Goal: Task Accomplishment & Management: Manage account settings

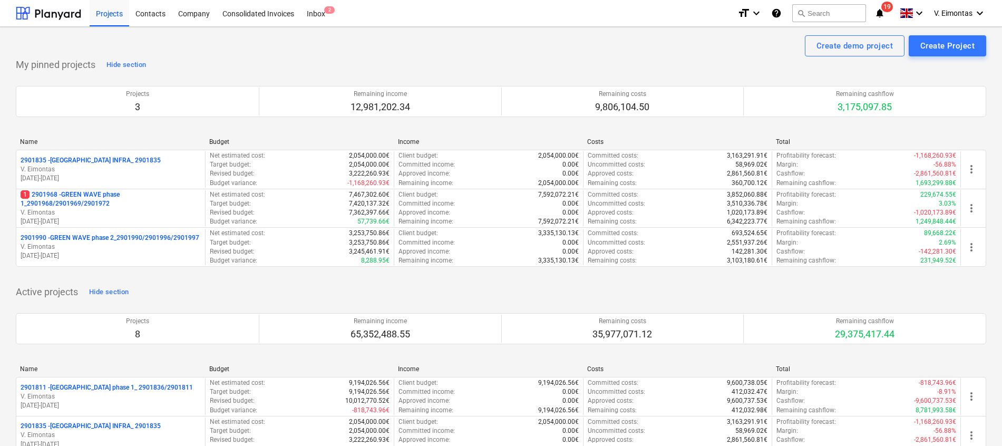
click at [85, 199] on p "1 2901968 - GREEN WAVE phase 1_2901968/2901969/2901972" at bounding box center [111, 199] width 180 height 18
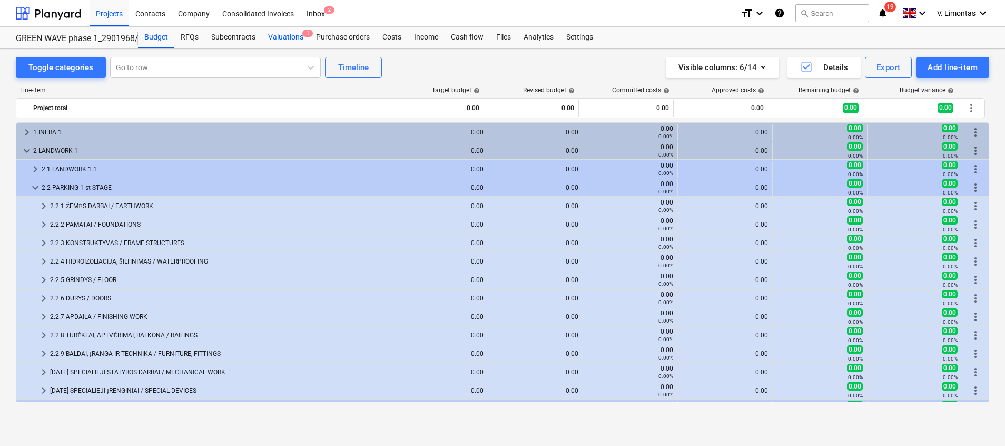
click at [265, 37] on div "Valuations 1" at bounding box center [286, 37] width 48 height 21
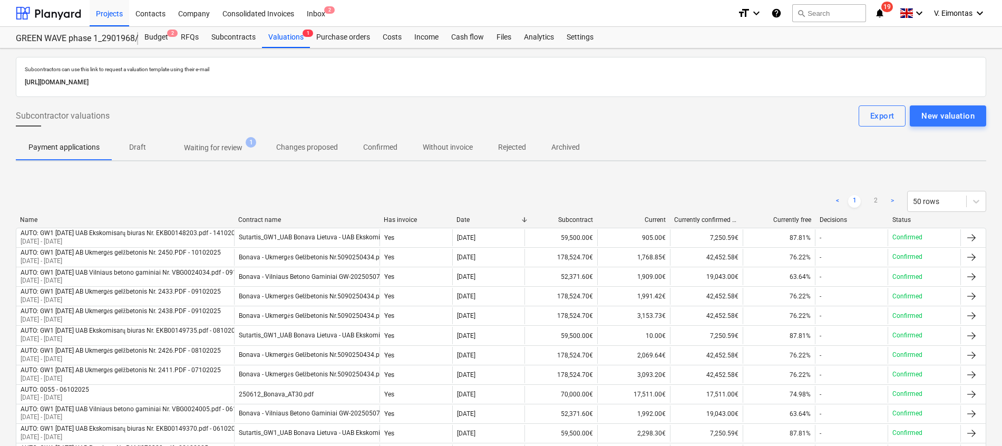
click at [201, 149] on p "Waiting for review" at bounding box center [213, 147] width 58 height 11
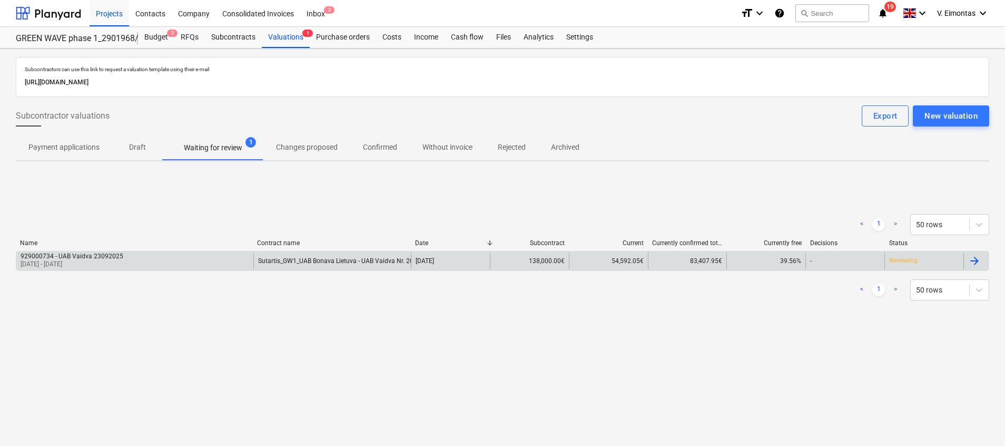
click at [268, 253] on div "Sutartis_GW1_UAB Bonava Lietuva - UAB Vaidva Nr. 20250212-3" at bounding box center [332, 260] width 158 height 17
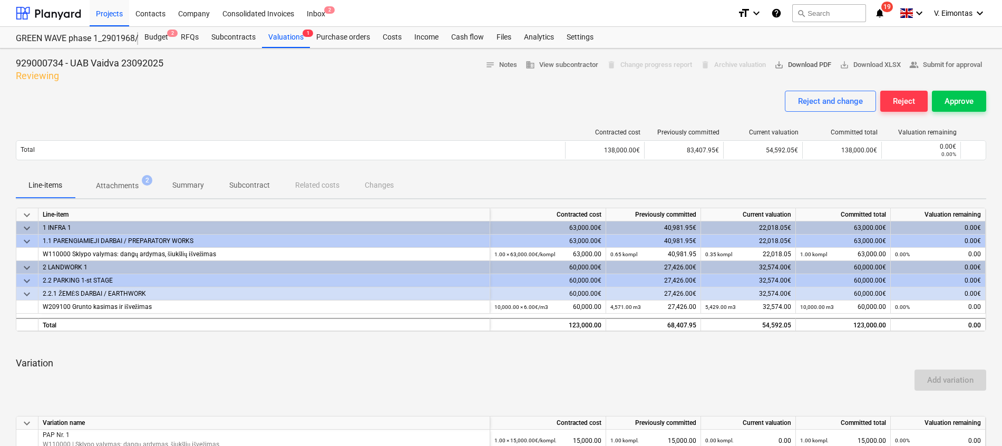
click at [811, 66] on span "save_alt Download PDF" at bounding box center [802, 65] width 57 height 12
click at [949, 66] on span "people_alt Submit for approval" at bounding box center [945, 65] width 73 height 12
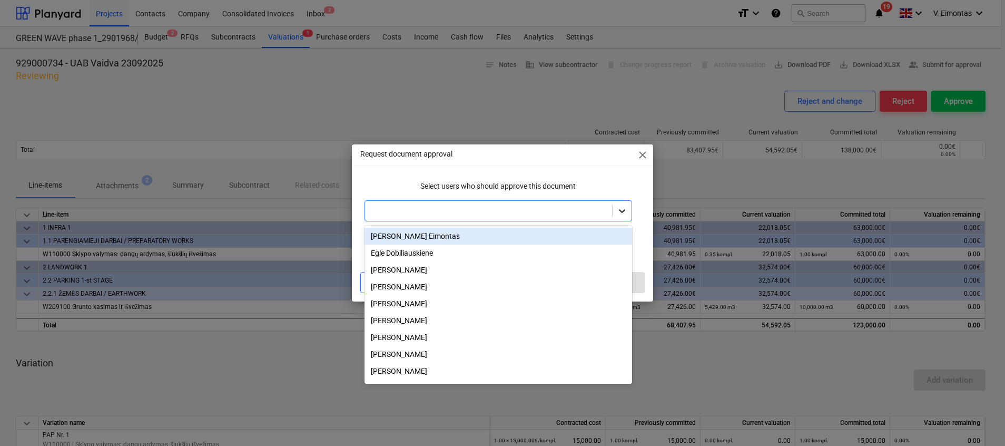
click at [621, 211] on icon at bounding box center [622, 211] width 6 height 4
click at [521, 211] on div at bounding box center [488, 210] width 237 height 11
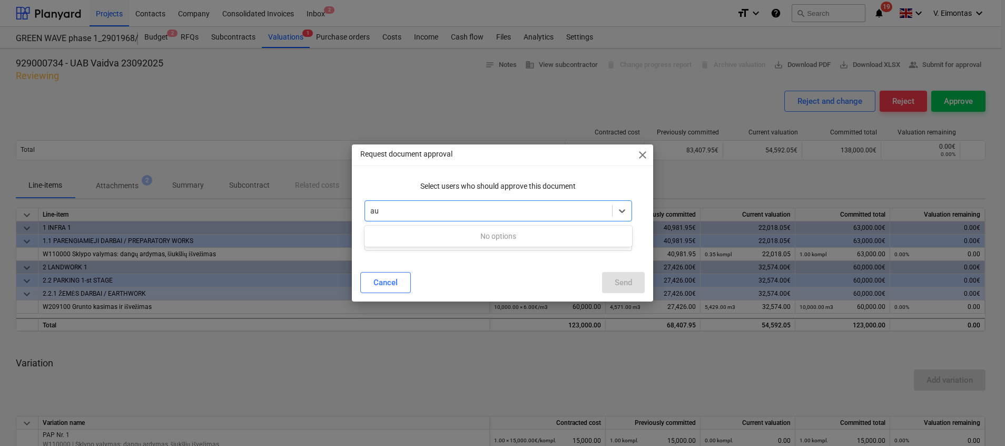
type input "a"
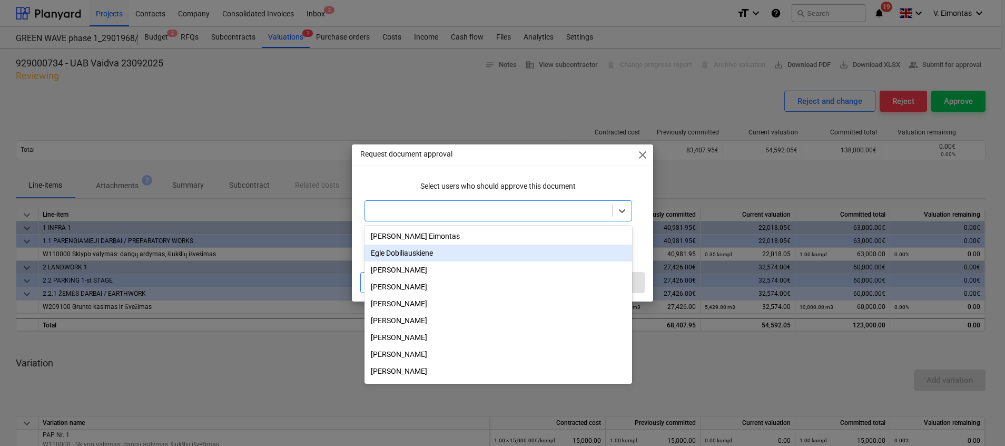
type input "`"
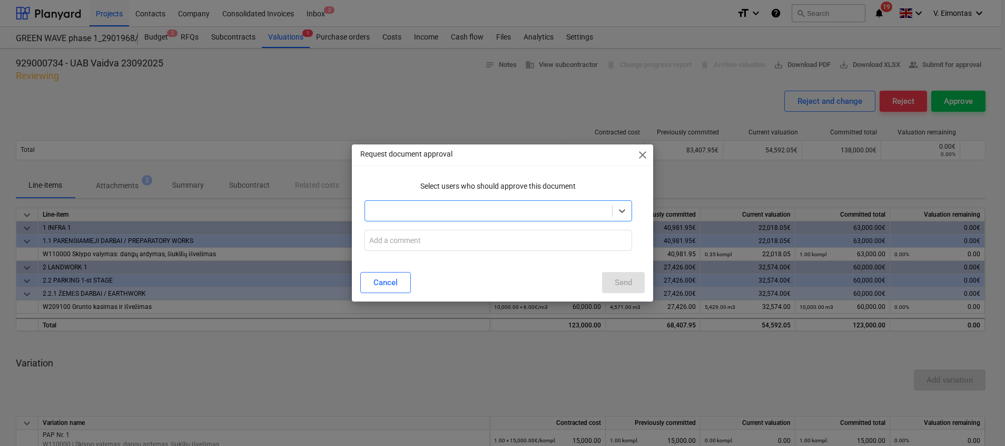
click at [528, 209] on div at bounding box center [488, 210] width 237 height 11
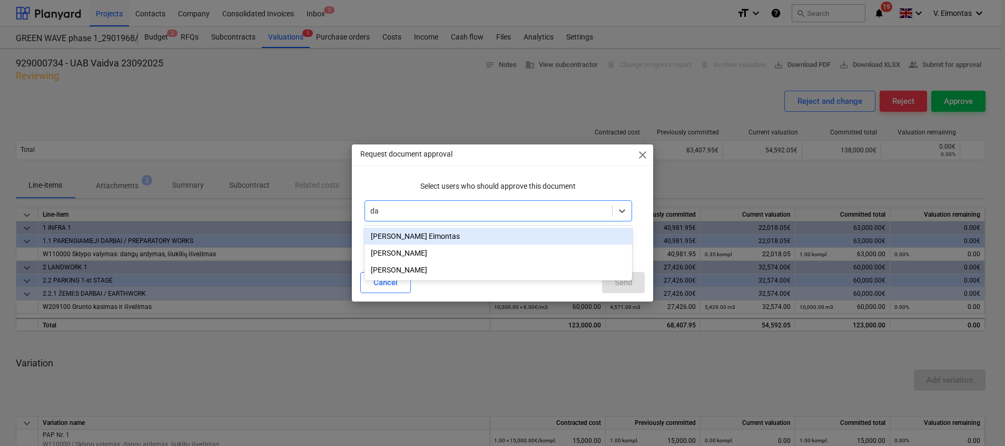
type input "dai"
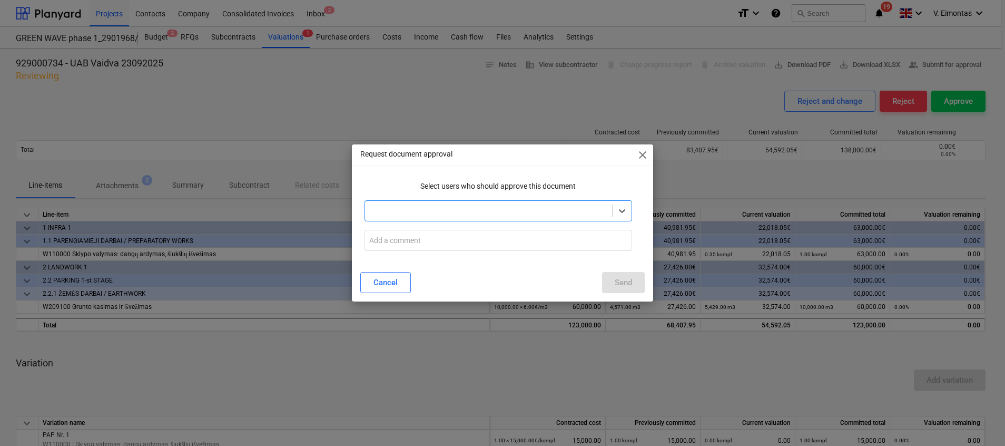
click at [639, 160] on span "close" at bounding box center [642, 155] width 13 height 13
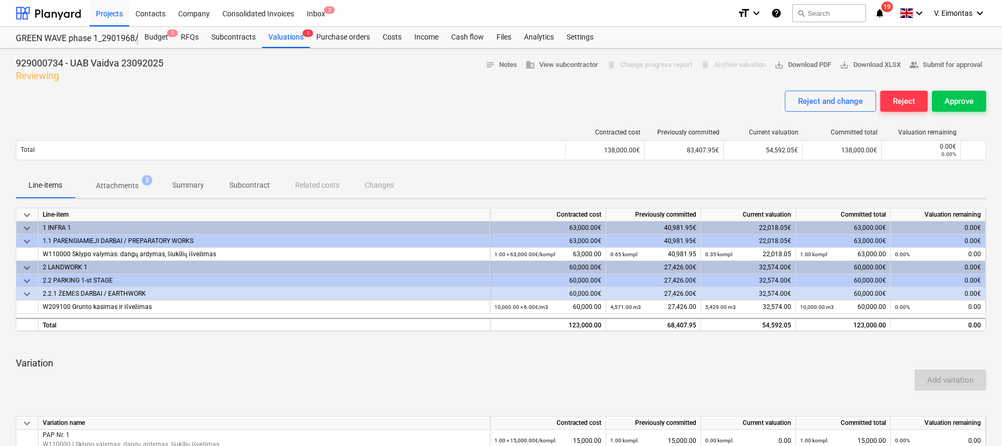
click at [992, 103] on div "929000734 - UAB Vaidva 23092025 Reviewing notes Notes business View subcontract…" at bounding box center [501, 370] width 1002 height 645
click at [985, 107] on button "Approve" at bounding box center [958, 101] width 54 height 21
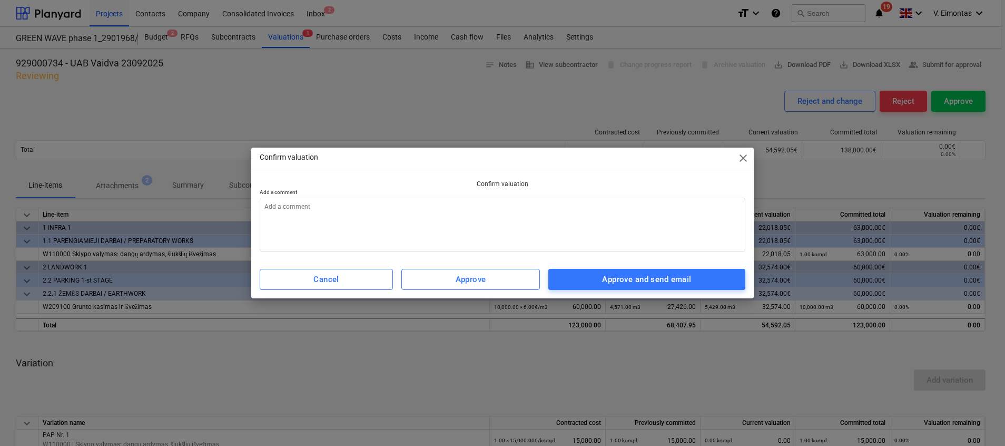
type textarea "x"
click at [554, 220] on textarea at bounding box center [503, 225] width 486 height 54
type textarea "R"
type textarea "x"
type textarea "Re"
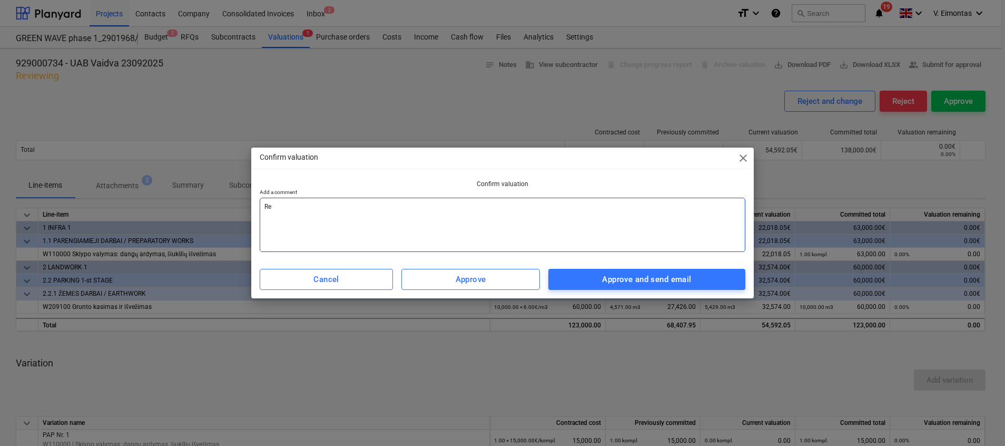
type textarea "x"
type textarea "Rei"
type textarea "x"
type textarea "Reik"
type textarea "x"
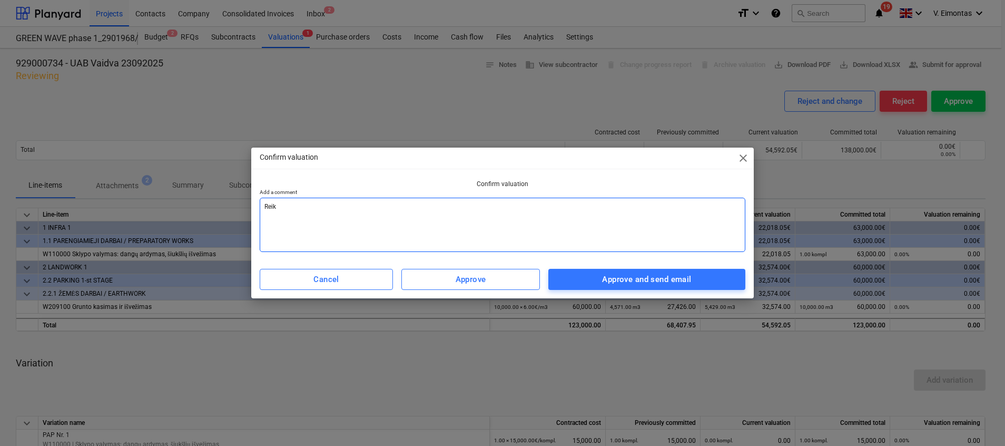
type textarea "Reika"
type textarea "x"
type textarea "Reikal"
type textarea "x"
type textarea "Reikali"
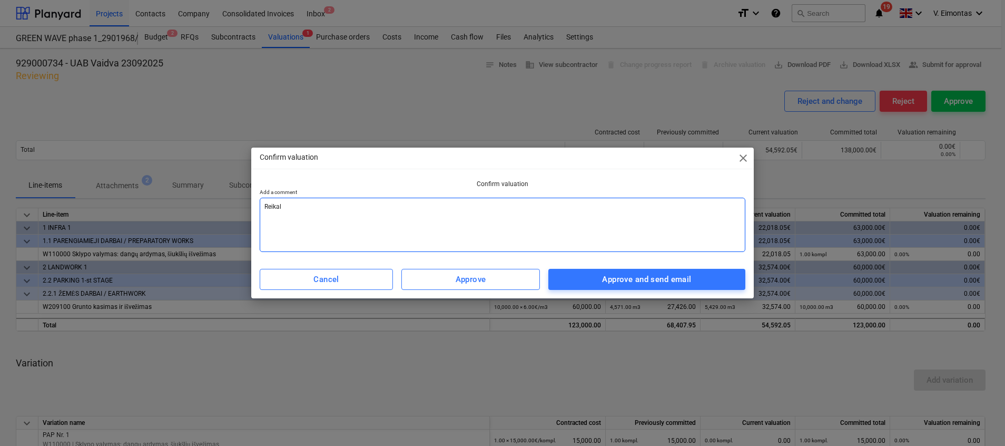
type textarea "x"
type textarea "Reikalin"
type textarea "x"
type textarea "Reikaling"
type textarea "x"
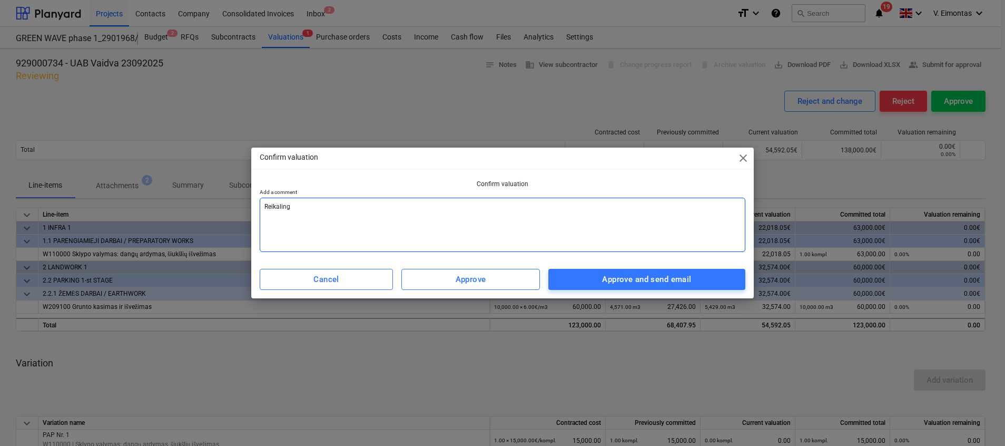
type textarea "Reikalinga"
type textarea "x"
type textarea "Reikalingas"
type textarea "x"
type textarea "Reikalinga"
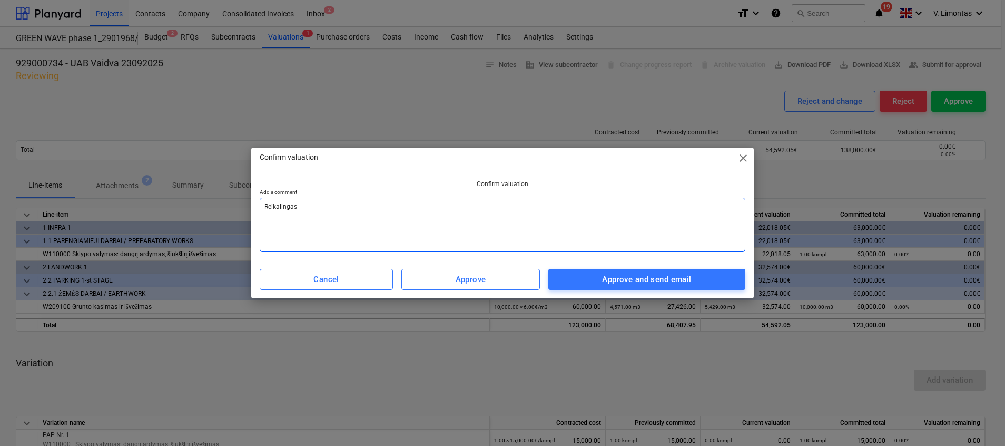
type textarea "x"
type textarea "Reikaling"
type textarea "x"
type textarea "Reikaling"
type textarea "x"
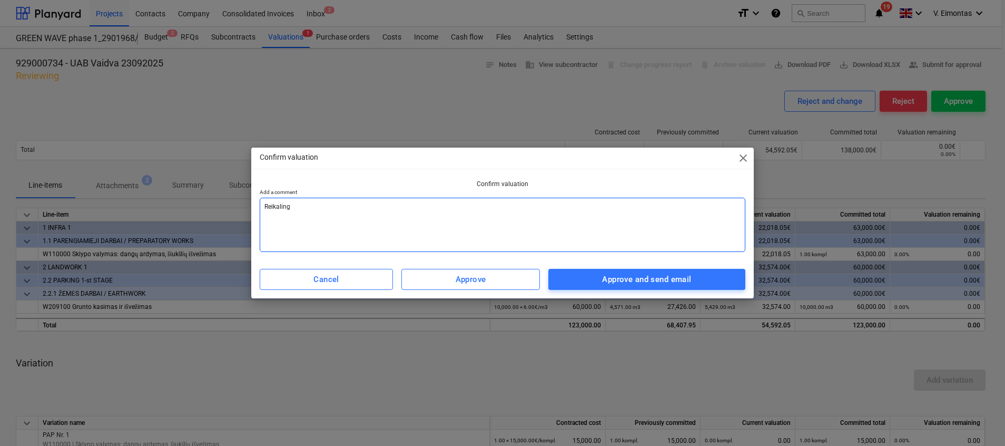
type textarea "Reikaling i"
type textarea "x"
type textarea "Reikaling ia"
type textarea "x"
type textarea "Reikaling iak"
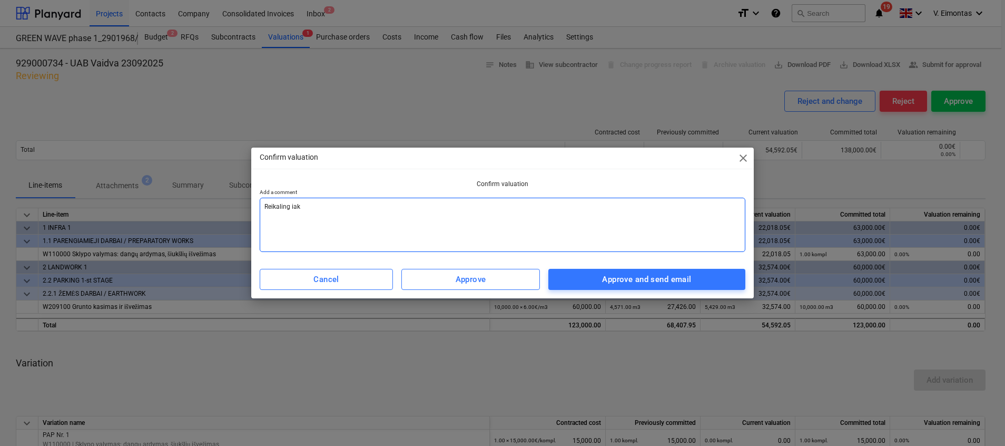
type textarea "x"
type textarea "Reikaling iakt"
type textarea "x"
type textarea "Reikaling iakta"
type textarea "x"
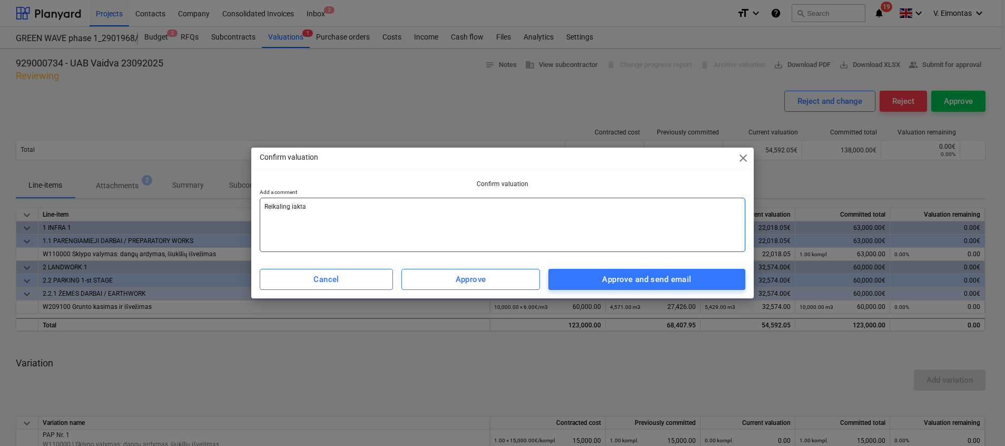
type textarea "Reikaling iaktai"
type textarea "x"
type textarea "Reikaling iaktai"
type textarea "x"
type textarea "Reikaling iaktai s"
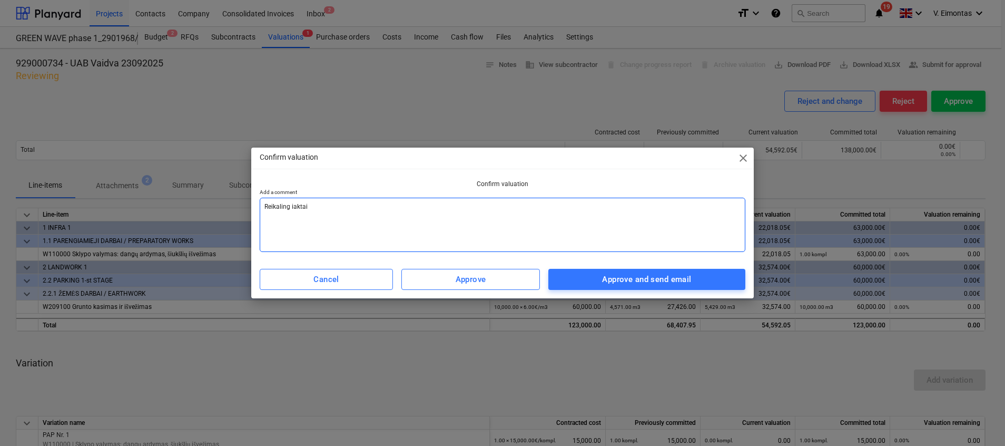
type textarea "x"
type textarea "Reikaling iaktai su"
type textarea "x"
type textarea "Reikaling iaktai s"
type textarea "x"
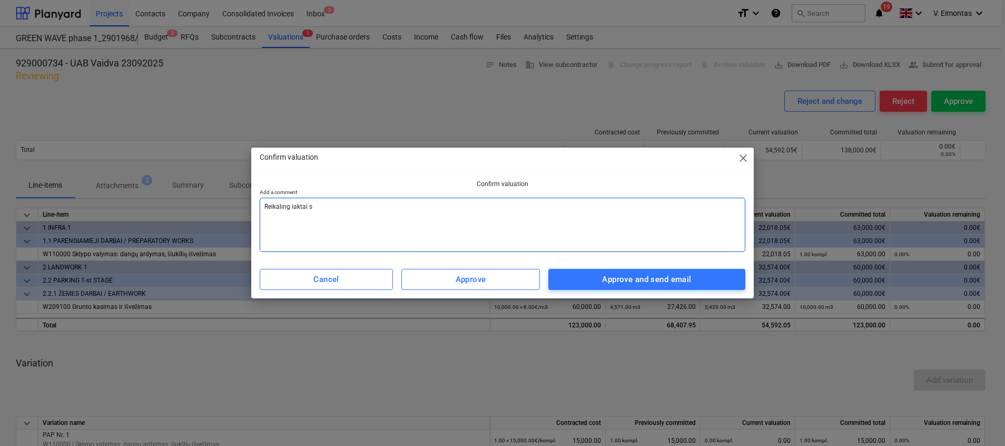
type textarea "Reikaling iaktai"
type textarea "x"
type textarea "Reikaling iaktai"
type textarea "x"
type textarea "Reikaling iakta"
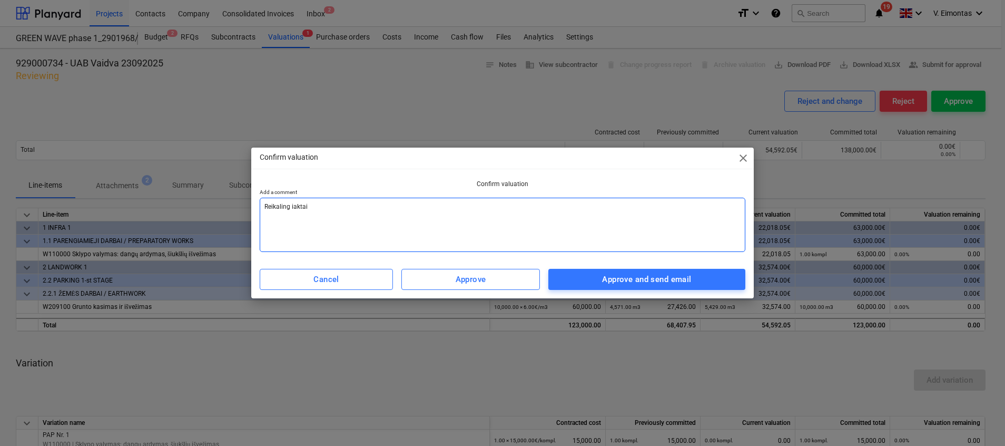
type textarea "x"
type textarea "Reikaling iakt"
type textarea "x"
type textarea "Reikaling iak"
type textarea "x"
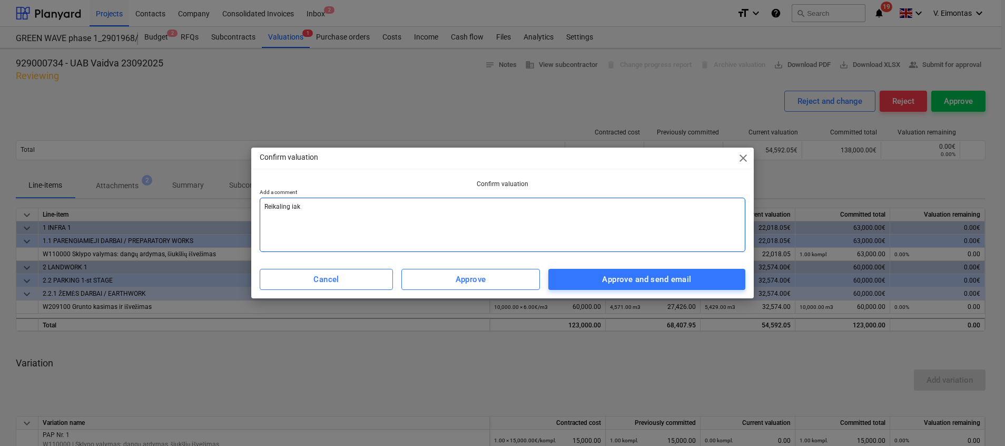
type textarea "Reikaling ia"
type textarea "x"
type textarea "Reikaling i"
type textarea "x"
type textarea "Reikaling"
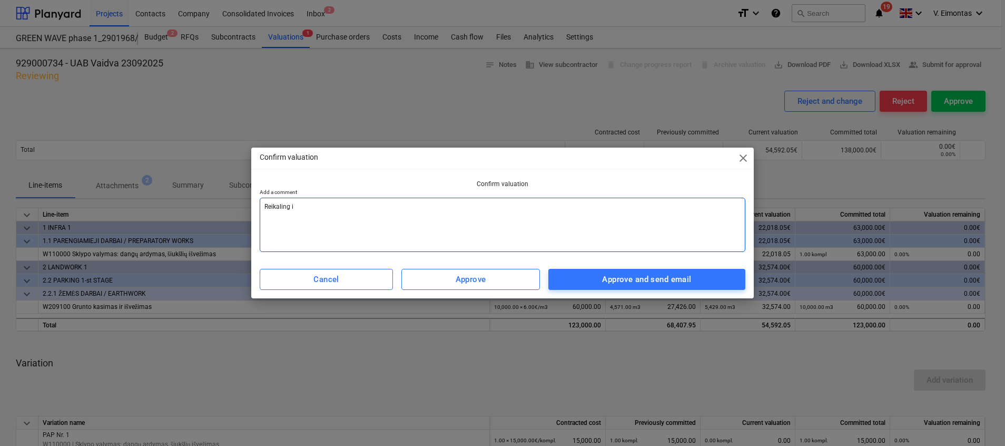
type textarea "x"
type textarea "Reikaling"
type textarea "x"
type textarea "Reikalin"
type textarea "x"
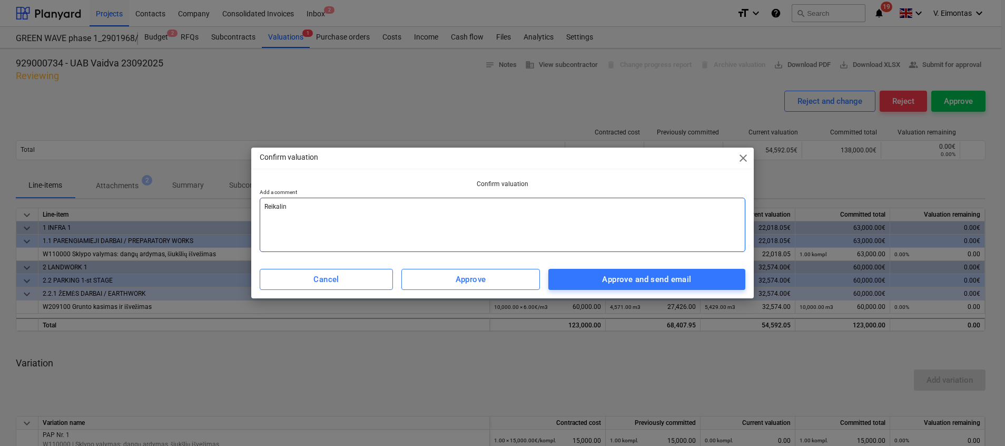
type textarea "Reikali"
type textarea "x"
type textarea "Reikal"
type textarea "x"
type textarea "Reika"
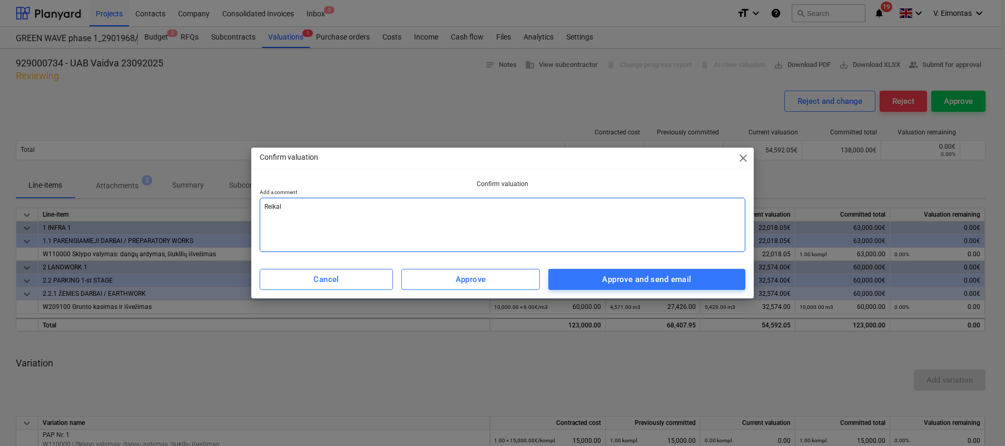
type textarea "x"
type textarea "Reik"
type textarea "x"
type textarea "Rei"
type textarea "x"
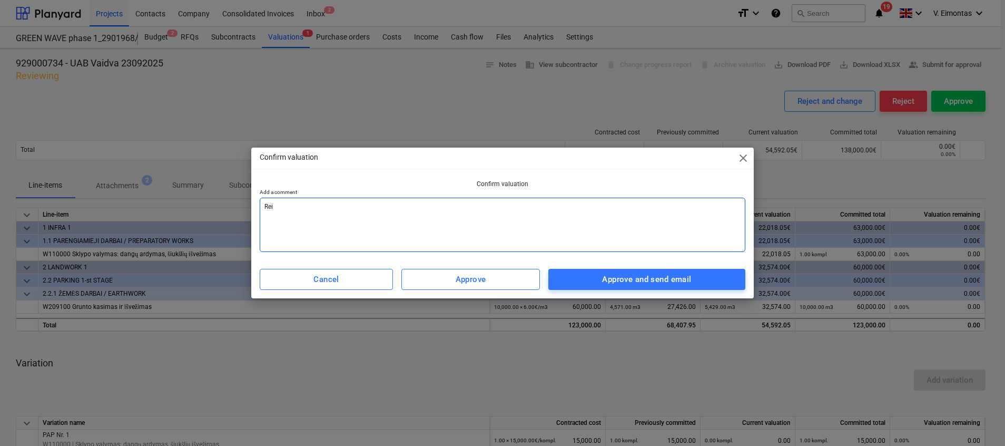
type textarea "Re"
type textarea "x"
type textarea "R"
type textarea "x"
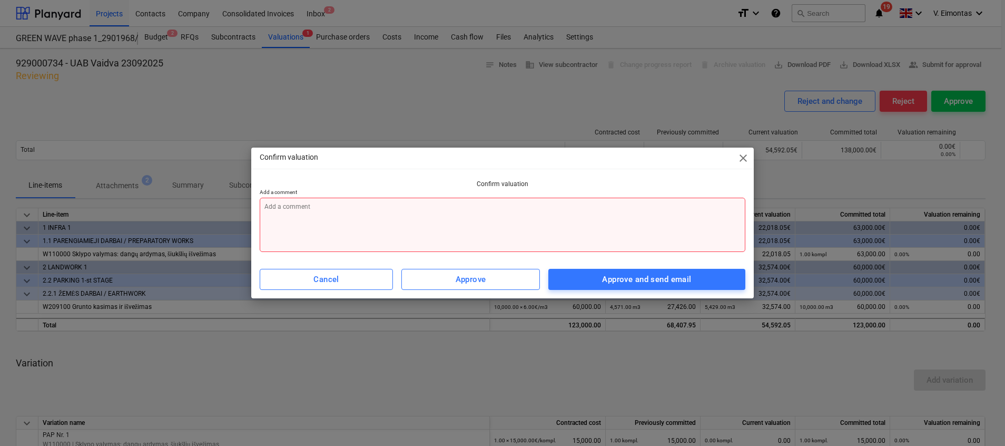
type textarea "K"
type textarea "x"
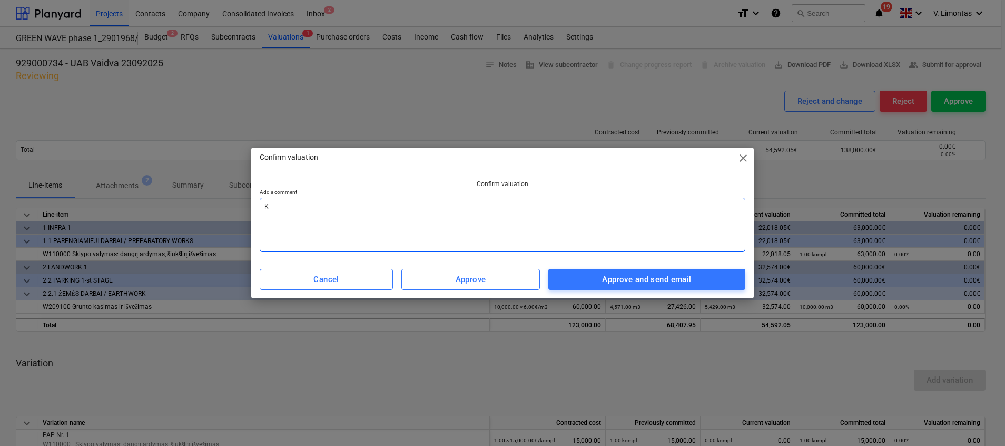
type textarea "Ki"
type textarea "x"
type textarea "Kie"
type textarea "x"
type textarea "Kiek"
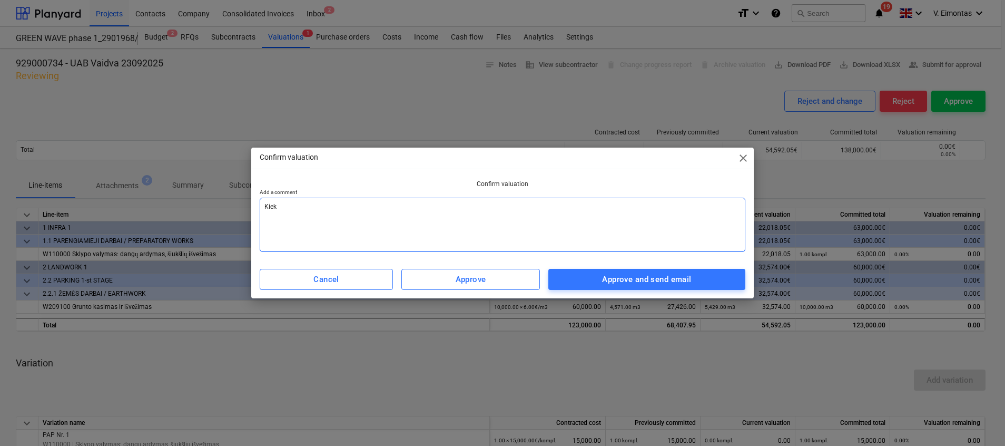
type textarea "x"
type textarea "Kieki"
type textarea "x"
type textarea "Kiekia"
type textarea "x"
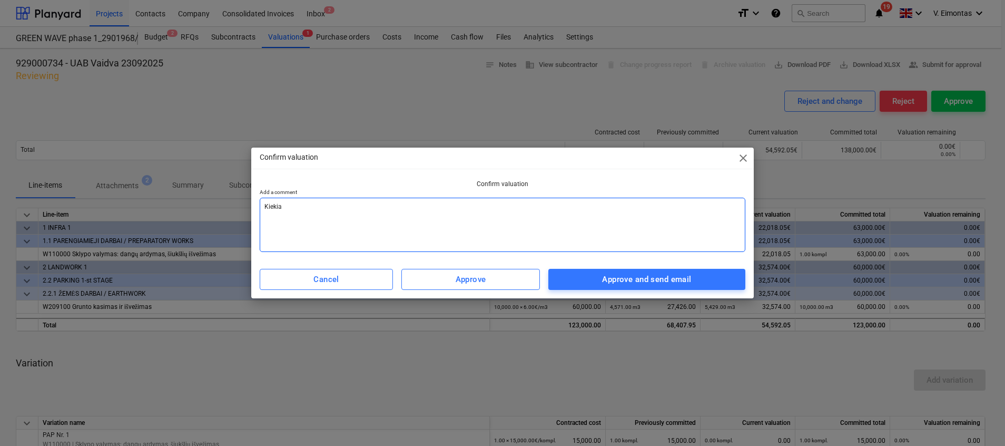
type textarea "Kiekiai"
type textarea "x"
type textarea "Kiekiai"
type textarea "x"
type textarea "Kiekiai t"
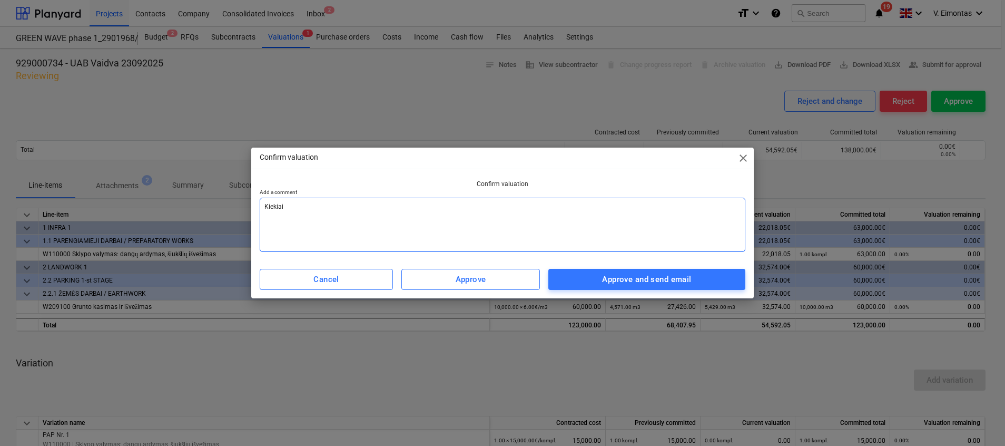
type textarea "x"
type textarea "Kiekiai ti"
type textarea "x"
type textarea "Kiekiai tin"
type textarea "x"
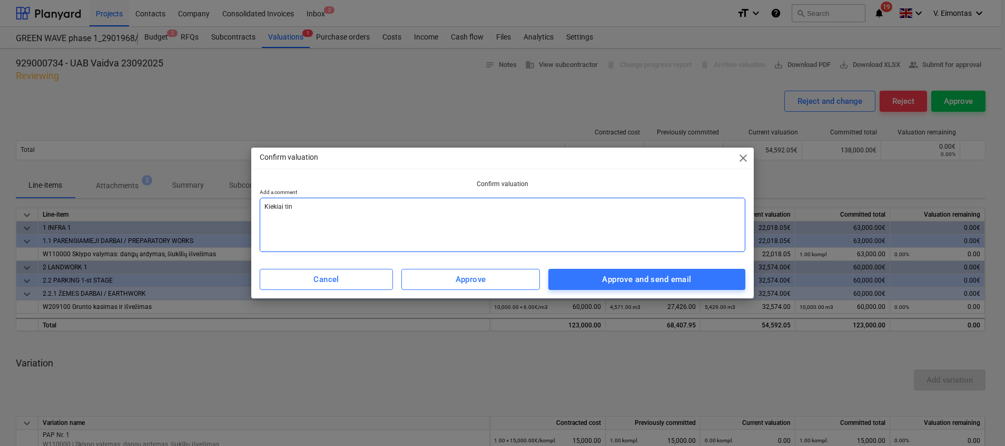
type textarea "Kiekiai tink"
type textarea "x"
type textarea "Kiekiai tinka"
type textarea "x"
type textarea "Kiekiai tinka."
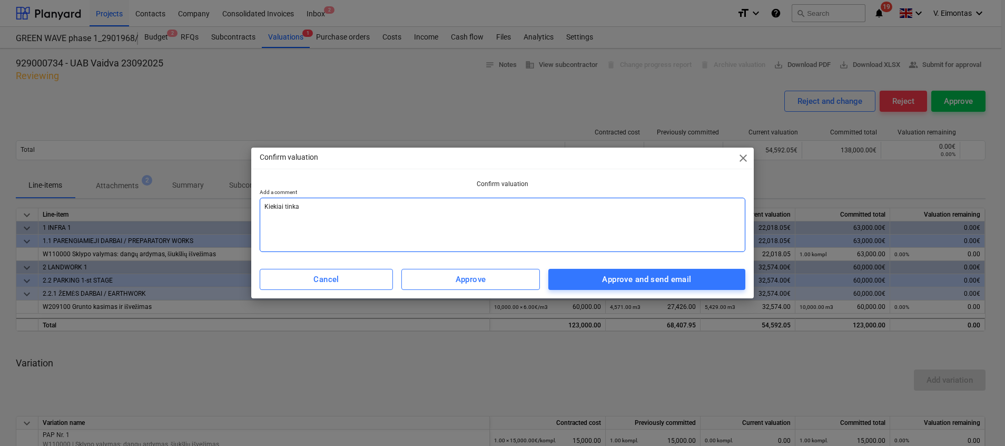
type textarea "x"
type textarea "Kiekiai tinka."
type textarea "x"
type textarea "Kiekiai tinka. R"
type textarea "x"
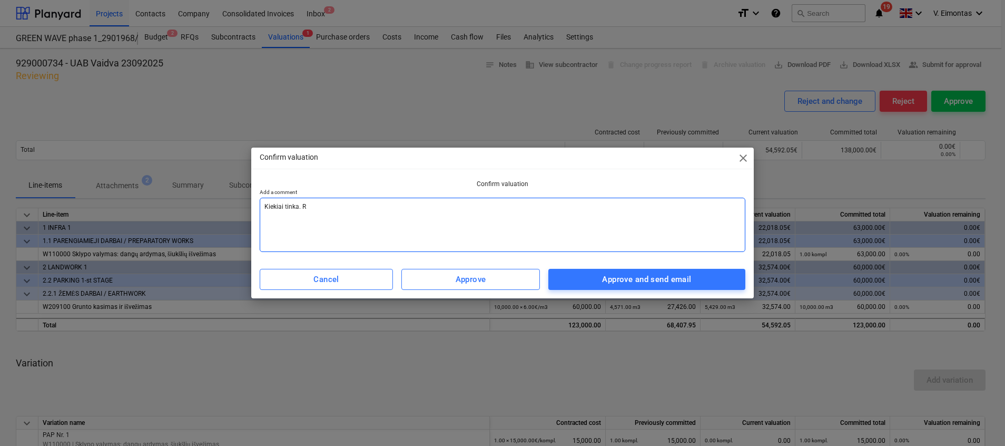
type textarea "Kiekiai tinka. Re"
type textarea "x"
type textarea "Kiekiai tinka. Rei"
type textarea "x"
type textarea "Kiekiai tinka. Reik"
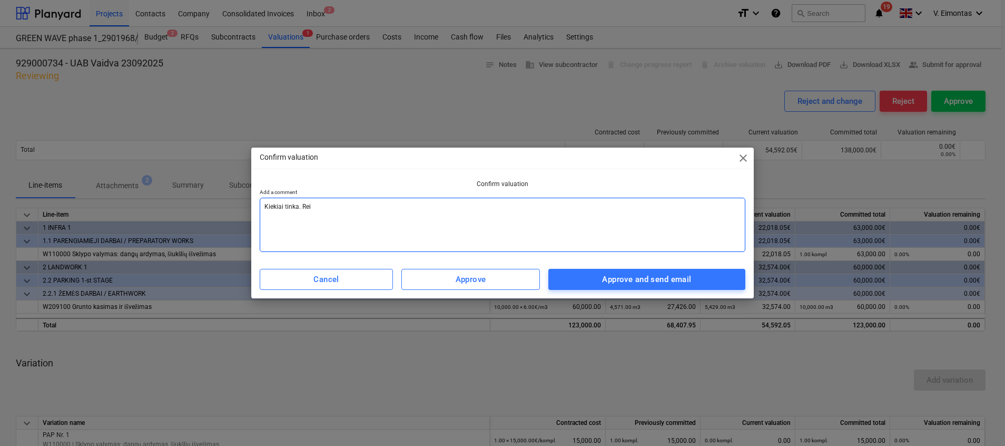
type textarea "x"
type textarea "Kiekiai tinka. Reika"
type textarea "x"
type textarea "Kiekiai tinka. Reikal"
type textarea "x"
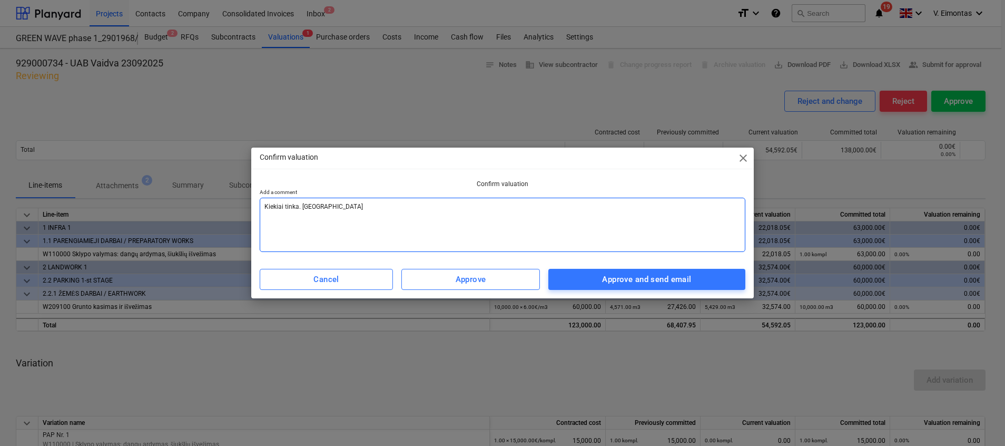
type textarea "Kiekiai tinka. Reikali"
type textarea "x"
type textarea "Kiekiai tinka. Reikalin"
type textarea "x"
type textarea "Kiekiai tinka. Reikaling"
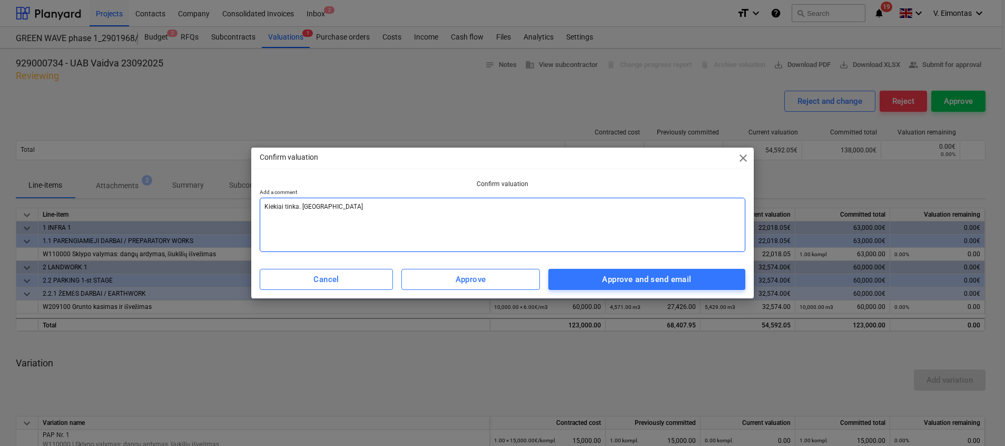
type textarea "x"
type textarea "Kiekiai tinka. Reikalinga"
type textarea "x"
type textarea "Kiekiai tinka. Reikalingas"
type textarea "x"
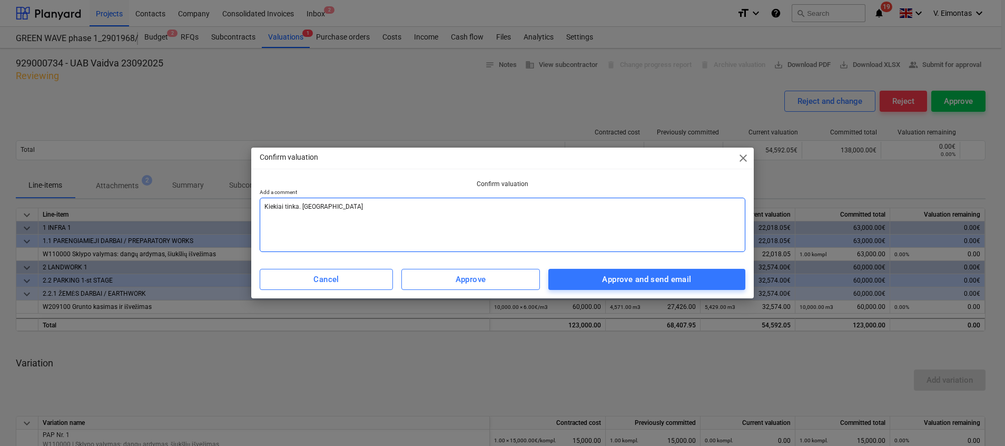
type textarea "Kiekiai tinka. Reikalingas"
type textarea "x"
type textarea "Kiekiai tinka. Reikalingas t"
type textarea "x"
type textarea "Kiekiai tinka. Reikalingas te"
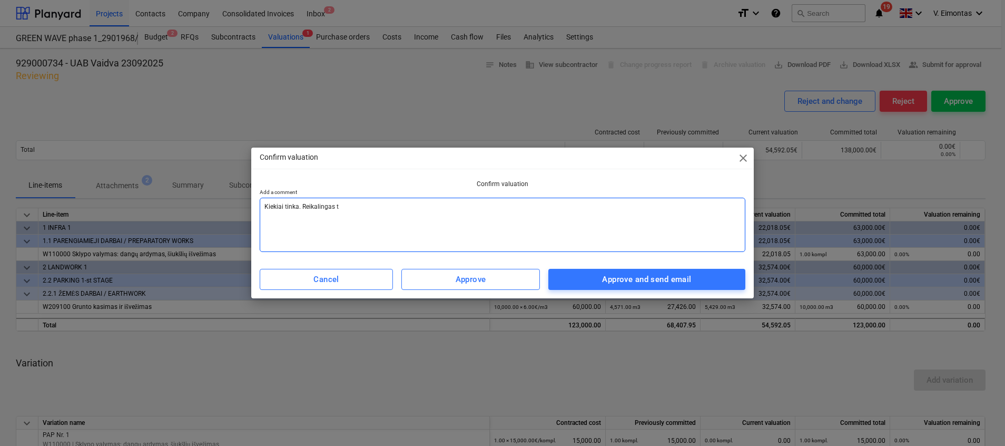
type textarea "x"
type textarea "Kiekiai tinka. Reikalingas tec"
type textarea "x"
type textarea "Kiekiai tinka. Reikalingas tech"
type textarea "x"
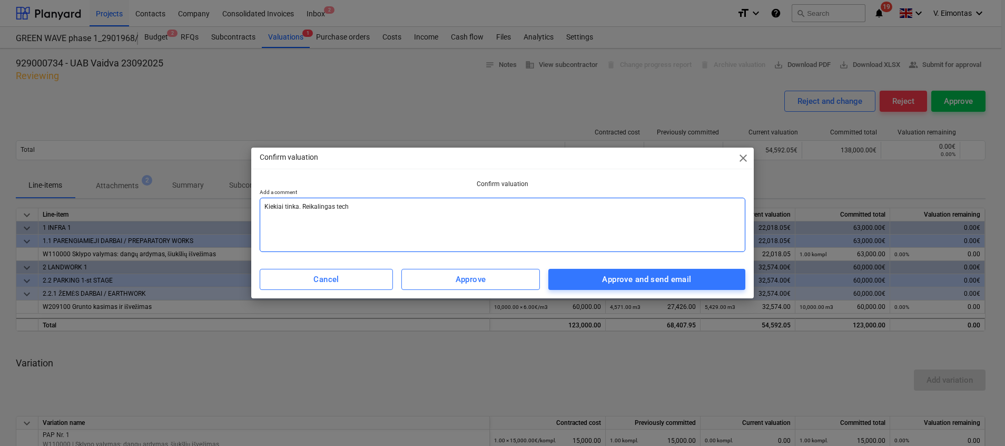
type textarea "Kiekiai tinka. Reikalingas tech."
type textarea "x"
type textarea "Kiekiai tinka. Reikalingas tech."
type textarea "x"
type textarea "Kiekiai tinka. Reikalingas tech. p"
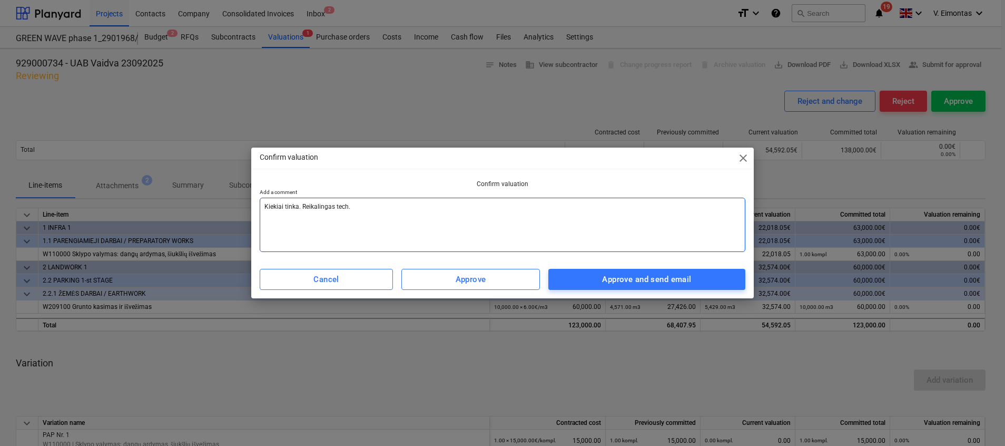
type textarea "x"
type textarea "Kiekiai tinka. Reikalingas tech. pr"
type textarea "x"
type textarea "Kiekiai tinka. Reikalingas tech. pri"
type textarea "x"
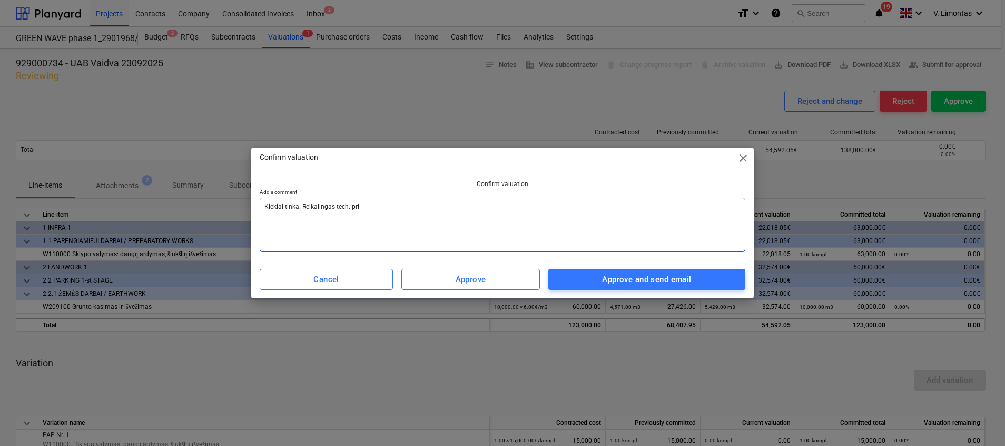
type textarea "Kiekiai tinka. Reikalingas tech. prie"
type textarea "x"
type textarea "Kiekiai tinka. Reikalingas tech. priež"
type textarea "x"
type textarea "Kiekiai tinka. Reikalingas tech. prieži"
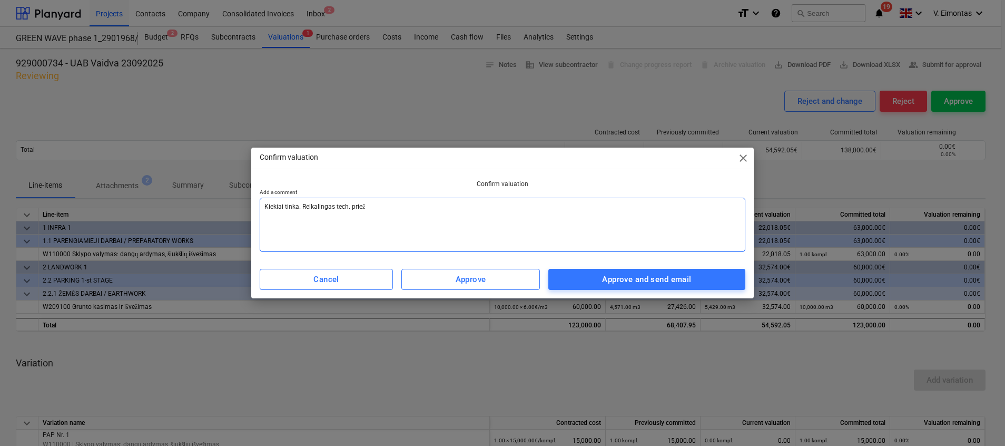
type textarea "x"
type textarea "Kiekiai tinka. Reikalingas tech. priežiū"
type textarea "x"
type textarea "Kiekiai tinka. Reikalingas tech. priežiūr"
type textarea "x"
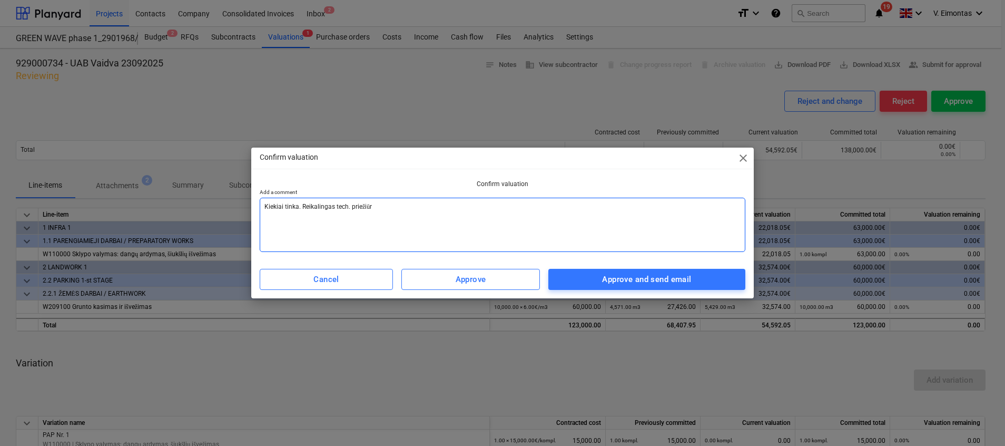
type textarea "Kiekiai tinka. Reikalingas tech. priežiūro"
type textarea "x"
type textarea "Kiekiai tinka. Reikalingas tech. priežiūros"
type textarea "x"
type textarea "Kiekiai tinka. Reikalingas tech. priežiūros"
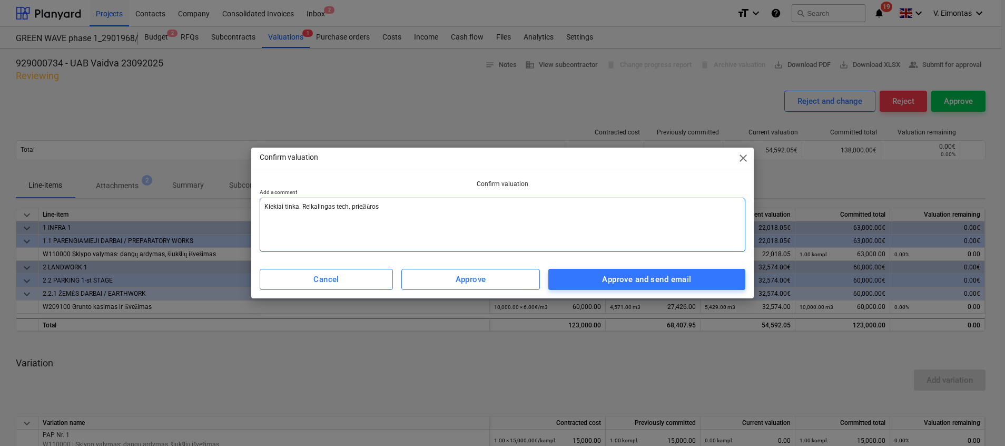
type textarea "x"
type textarea "Kiekiai tinka. Reikalingas tech. priežiūros i"
type textarea "x"
type textarea "Kiekiai tinka. Reikalingas tech. priežiūros ir"
type textarea "x"
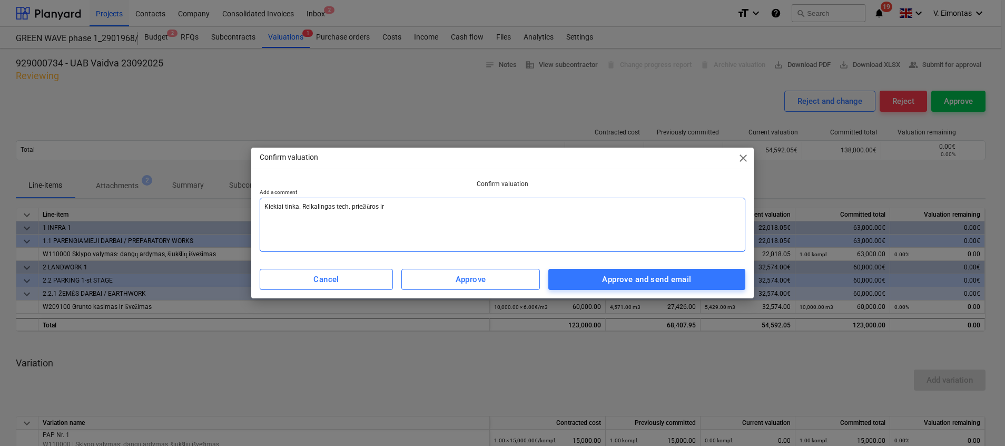
type textarea "Kiekiai tinka. Reikalingas tech. priežiūros ir"
type textarea "x"
type textarea "Kiekiai tinka. Reikalingas tech. priežiūros ir s"
type textarea "x"
type textarea "Kiekiai tinka. Reikalingas tech. priežiūros ir st"
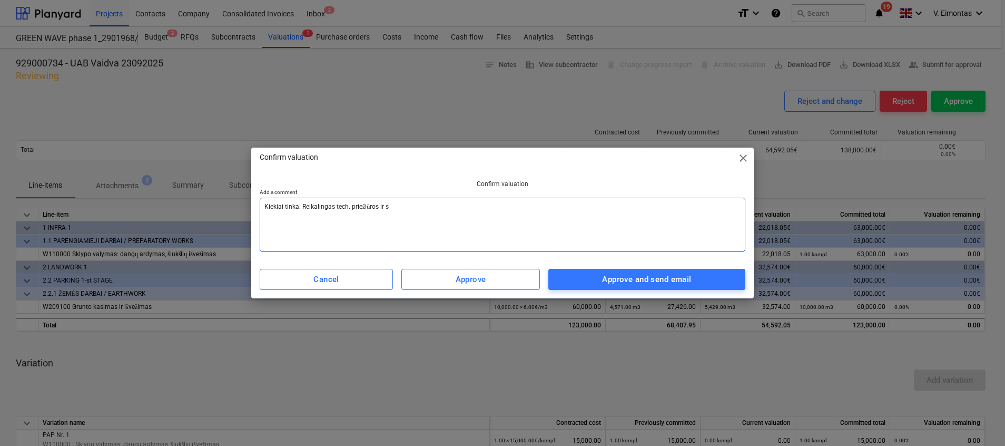
type textarea "x"
type textarea "Kiekiai tinka. Reikalingas tech. priežiūros ir sta"
type textarea "x"
type textarea "Kiekiai tinka. Reikalingas tech. priežiūros ir stat"
type textarea "x"
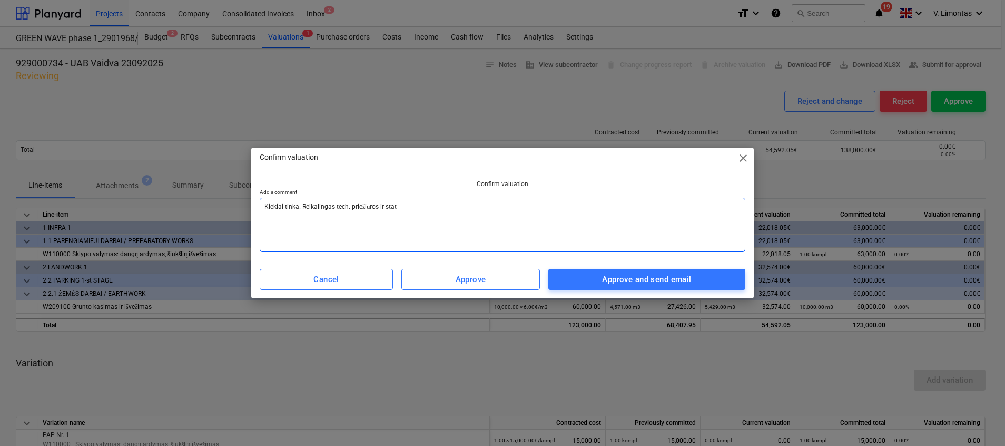
type textarea "Kiekiai tinka. Reikalingas tech. priežiūros ir staty"
type textarea "x"
type textarea "Kiekiai tinka. Reikalingas tech. priežiūros ir statyb"
type textarea "x"
type textarea "Kiekiai tinka. Reikalingas tech. priežiūros ir statybo"
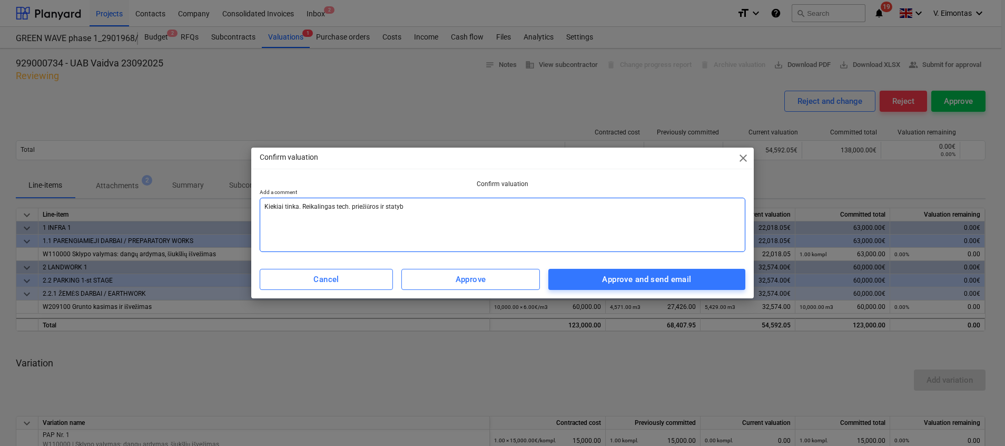
type textarea "x"
type textarea "Kiekiai tinka. Reikalingas tech. priežiūros ir statybos"
type textarea "x"
type textarea "Kiekiai tinka. Reikalingas tech. priežiūros ir statybos"
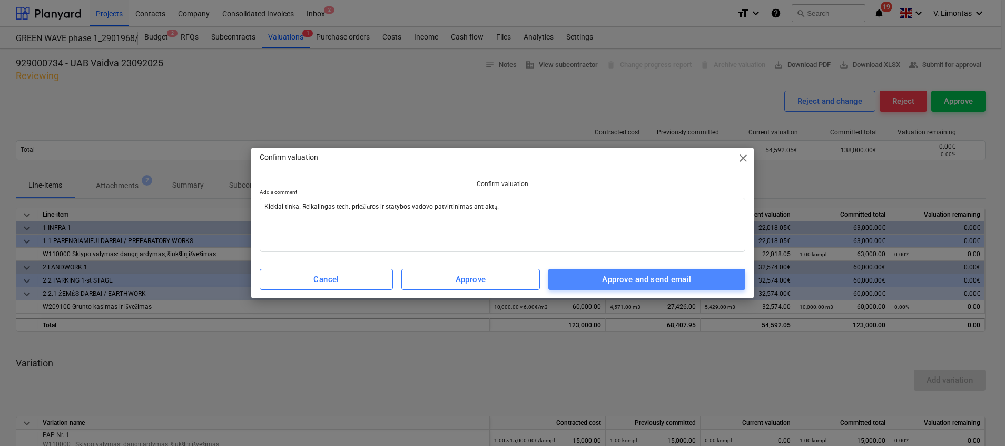
click at [668, 276] on div "Approve and send email" at bounding box center [646, 279] width 89 height 14
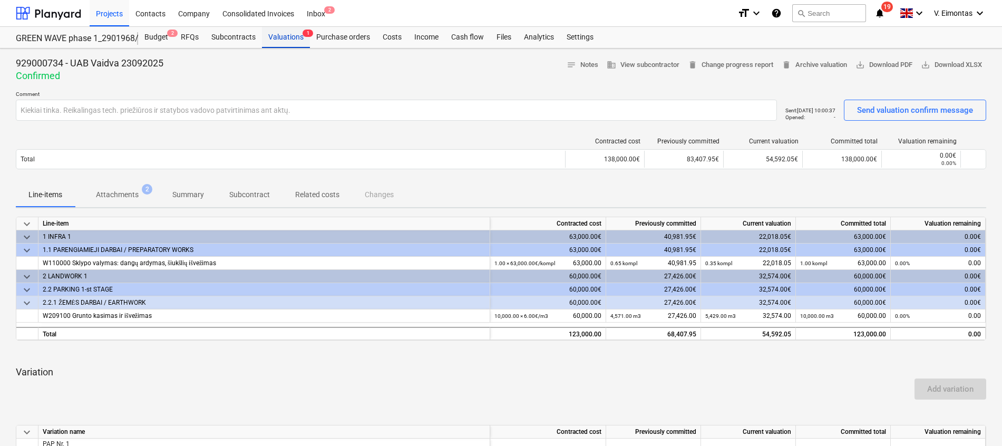
click at [287, 45] on div "Valuations 1" at bounding box center [286, 37] width 48 height 21
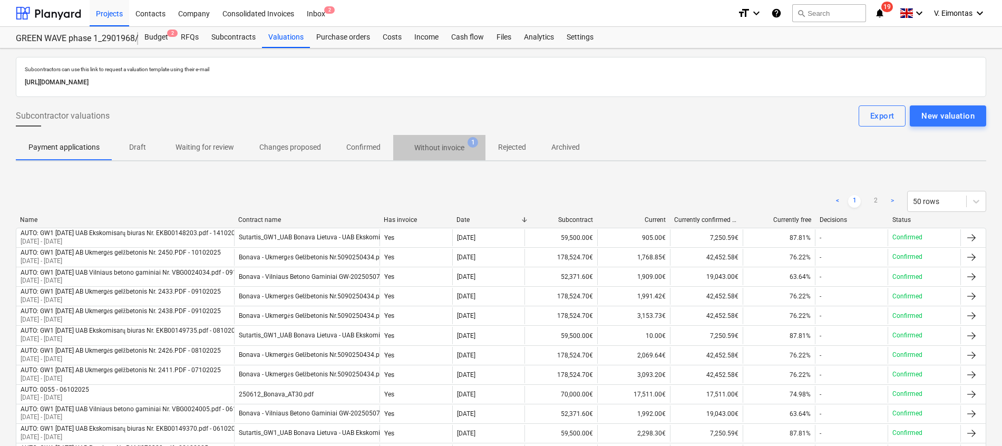
click at [434, 152] on p "Without invoice" at bounding box center [439, 147] width 50 height 11
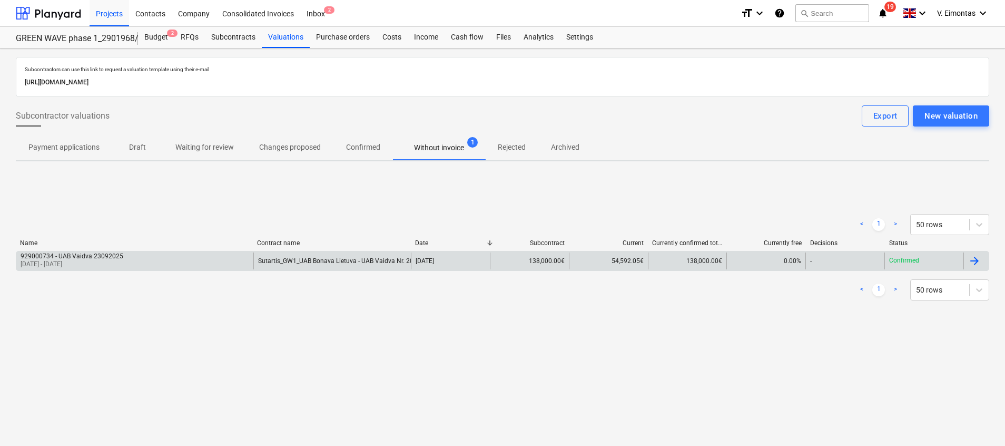
click at [430, 253] on div "23 Sep 2025" at bounding box center [450, 260] width 79 height 17
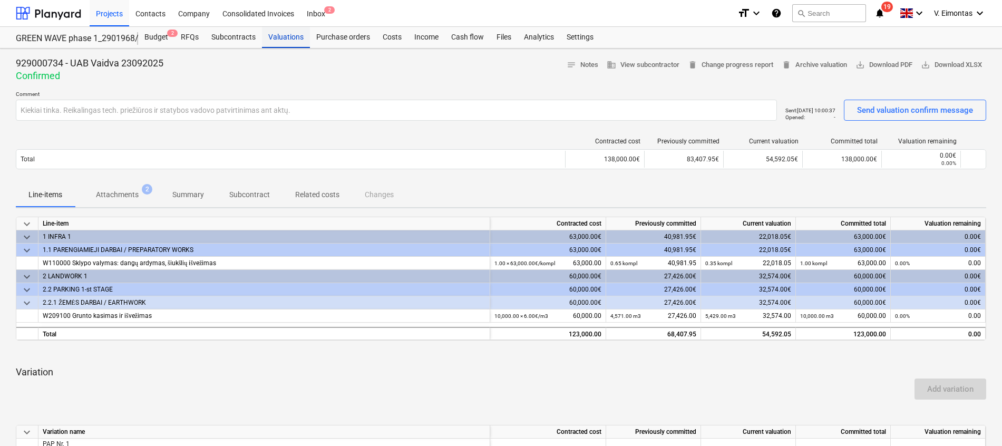
click at [287, 38] on div "Valuations" at bounding box center [286, 37] width 48 height 21
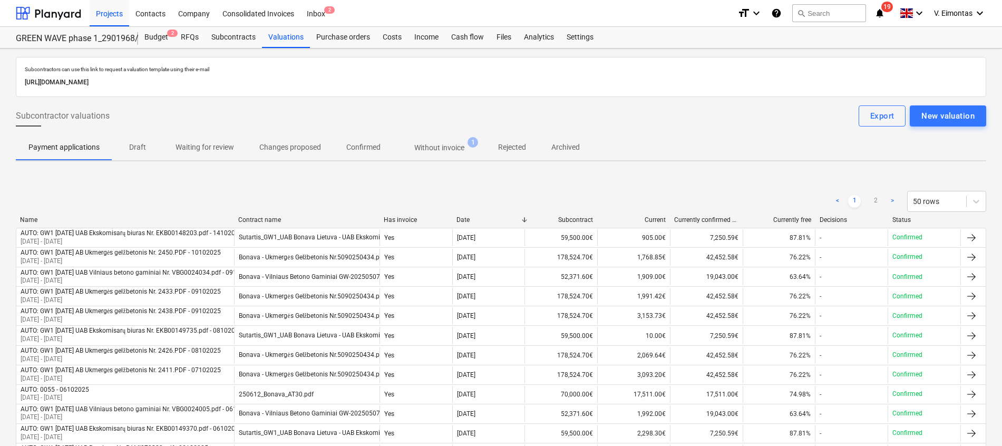
click at [424, 149] on p "Without invoice" at bounding box center [439, 147] width 50 height 11
